Goal: Information Seeking & Learning: Learn about a topic

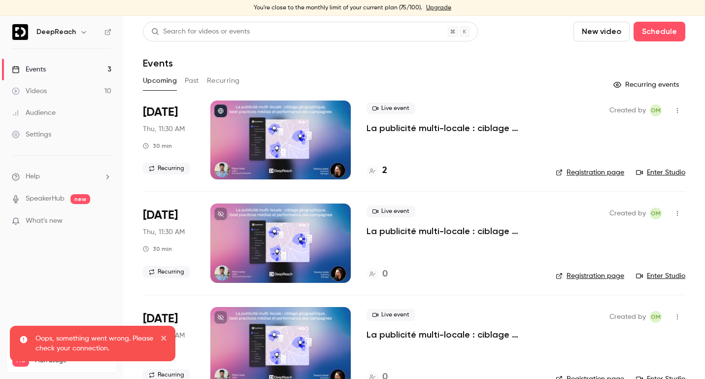
click at [192, 84] on button "Past" at bounding box center [192, 81] width 14 height 16
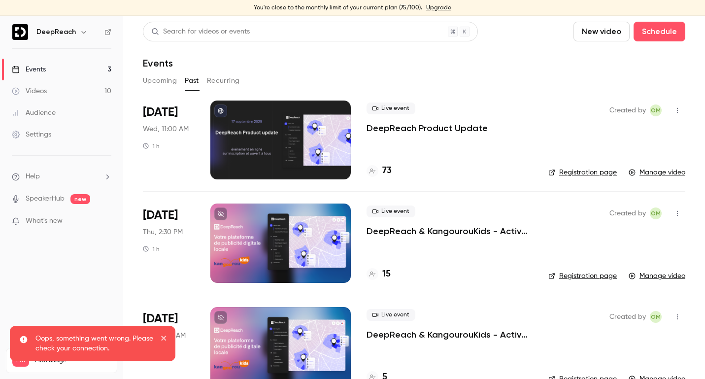
click at [415, 126] on p "DeepReach Product Update" at bounding box center [427, 128] width 121 height 12
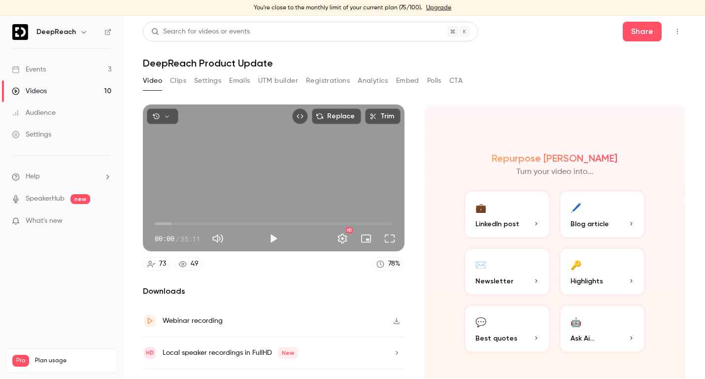
click at [373, 78] on button "Analytics" at bounding box center [373, 81] width 31 height 16
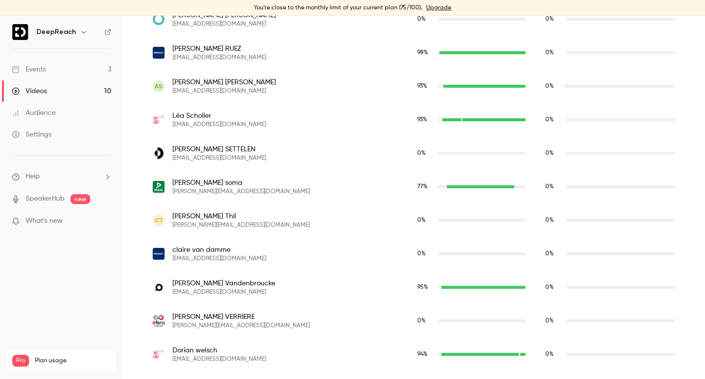
scroll to position [2220, 0]
